Goal: Navigation & Orientation: Find specific page/section

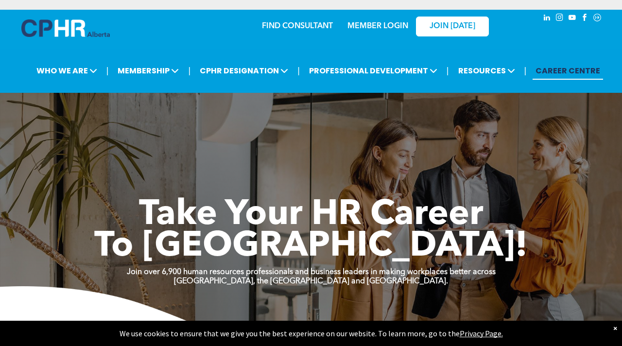
click at [574, 73] on link "CAREER CENTRE" at bounding box center [567, 71] width 70 height 18
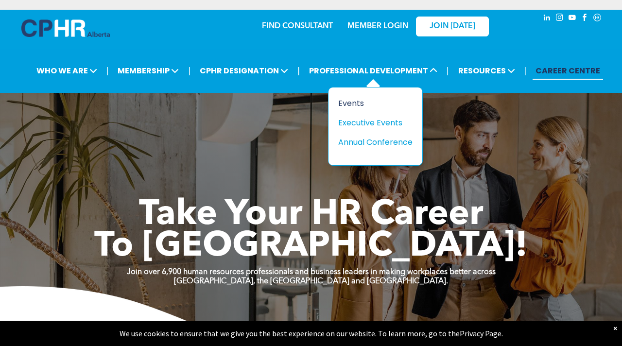
click at [352, 102] on div "Events" at bounding box center [371, 103] width 67 height 12
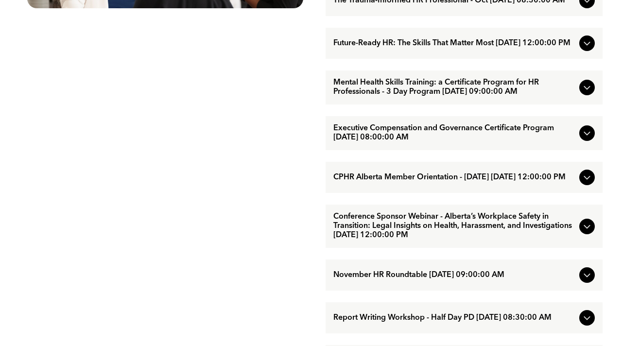
scroll to position [1129, 0]
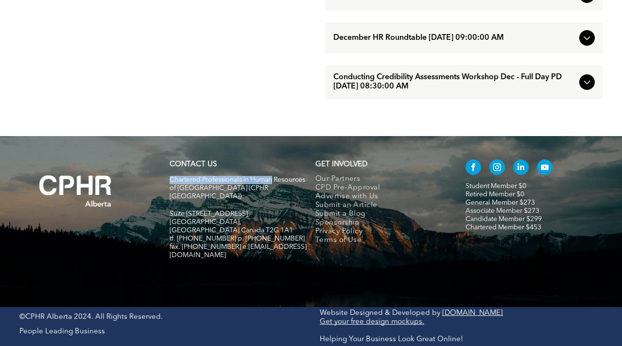
drag, startPoint x: 168, startPoint y: 205, endPoint x: 284, endPoint y: 205, distance: 116.5
click at [284, 205] on div "CONTACT US Chartered Professionals in Human Resources of Alberta (CPHR Alberta)…" at bounding box center [238, 214] width 146 height 118
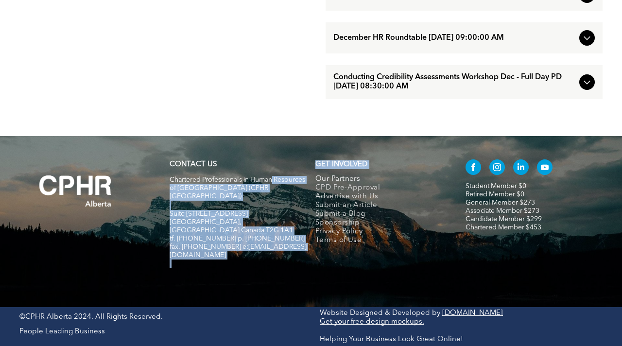
drag, startPoint x: 296, startPoint y: 203, endPoint x: 330, endPoint y: 200, distance: 34.7
click at [330, 199] on div "CONTACT US Chartered Professionals in Human Resources of Alberta (CPHR Alberta)…" at bounding box center [310, 214] width 583 height 118
click at [385, 184] on link "Our Partners" at bounding box center [380, 179] width 130 height 9
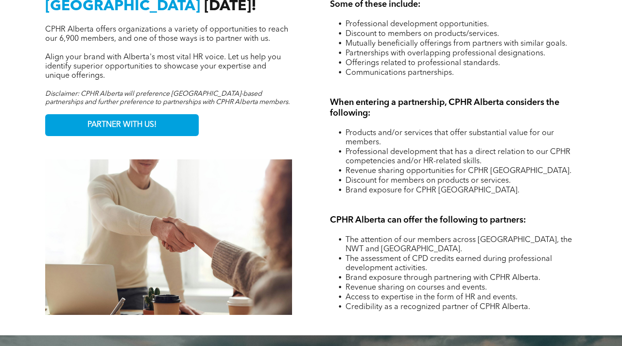
scroll to position [1514, 0]
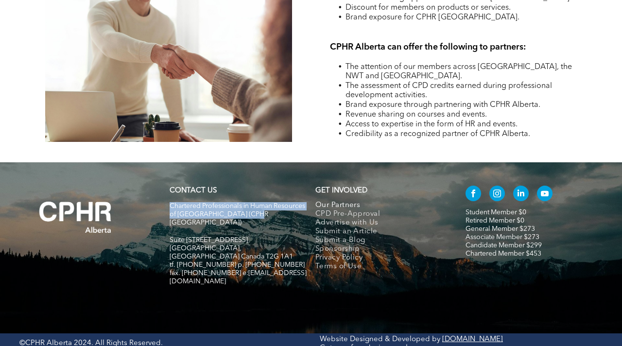
drag, startPoint x: 186, startPoint y: 204, endPoint x: 285, endPoint y: 217, distance: 99.4
click at [285, 214] on p "Chartered Professionals in Human Resources of [GEOGRAPHIC_DATA] (CPHR [GEOGRAPH…" at bounding box center [237, 214] width 137 height 25
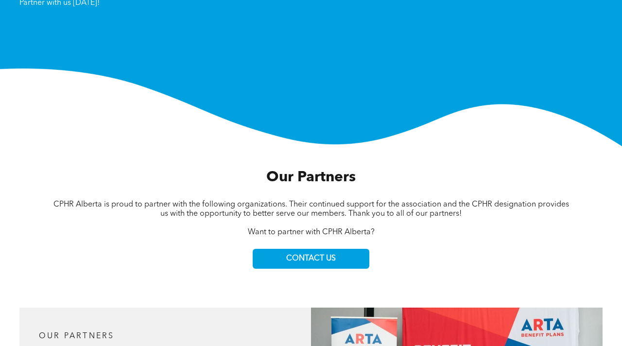
scroll to position [31, 0]
